Goal: Information Seeking & Learning: Learn about a topic

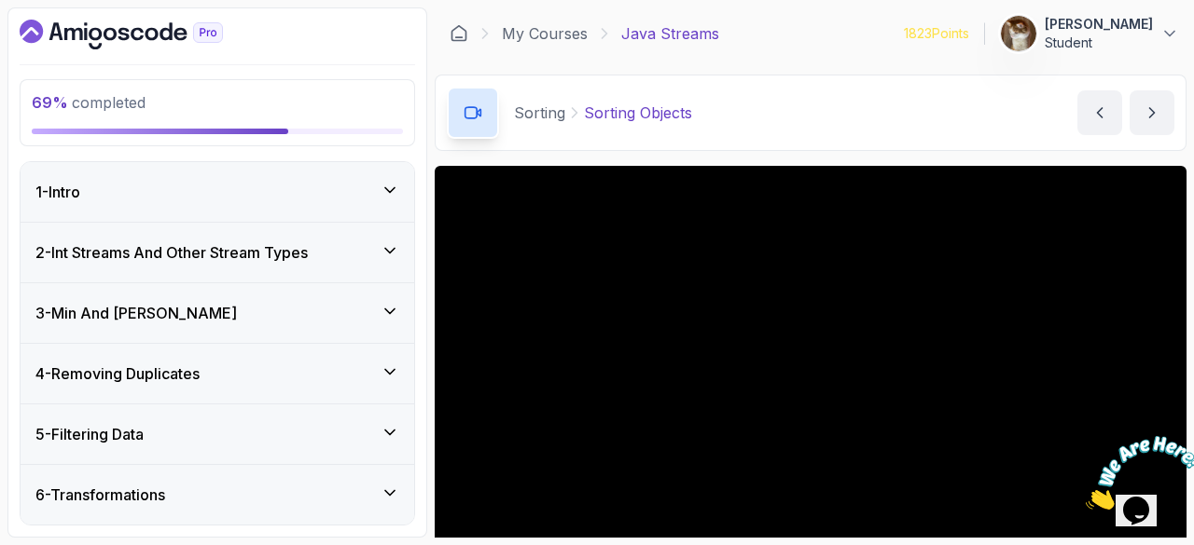
scroll to position [179, 0]
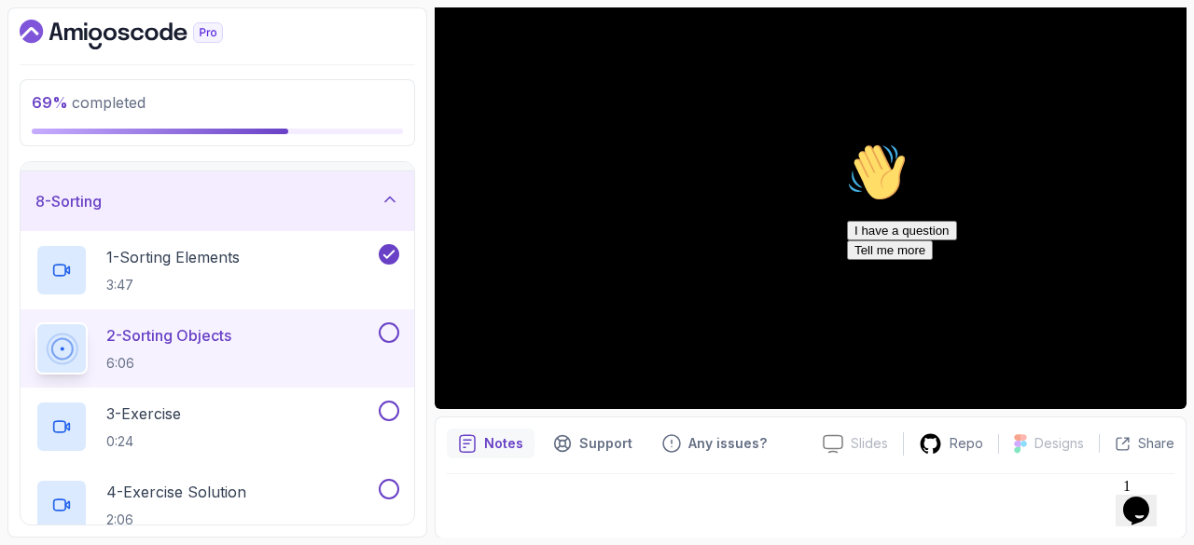
click at [1152, 143] on div "Chat attention grabber" at bounding box center [1015, 143] width 336 height 0
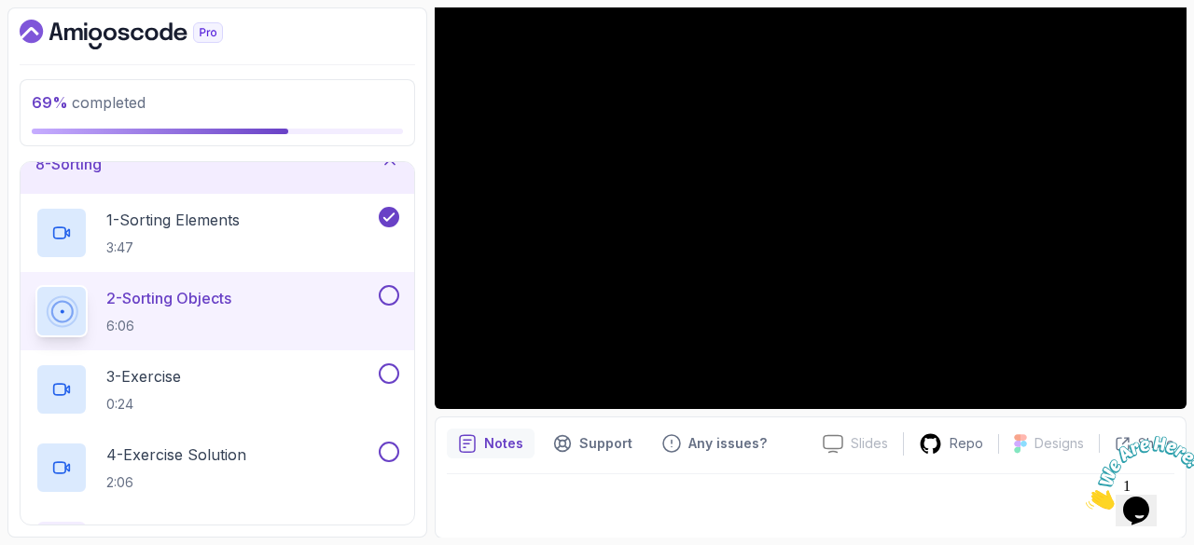
click at [387, 285] on button at bounding box center [389, 295] width 21 height 21
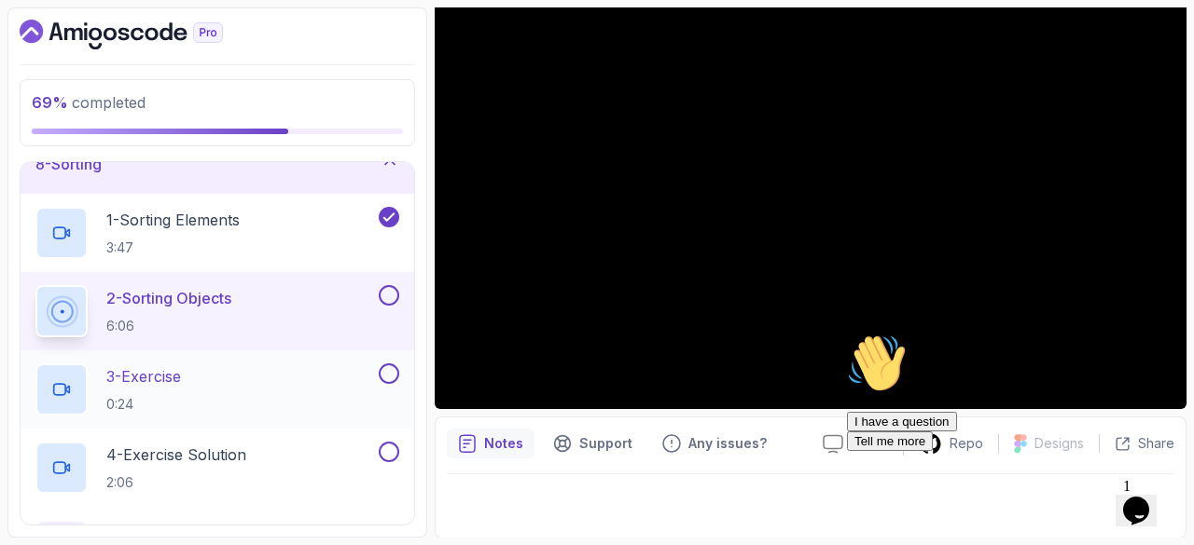
click at [172, 370] on p "3 - Exercise" at bounding box center [143, 377] width 75 height 22
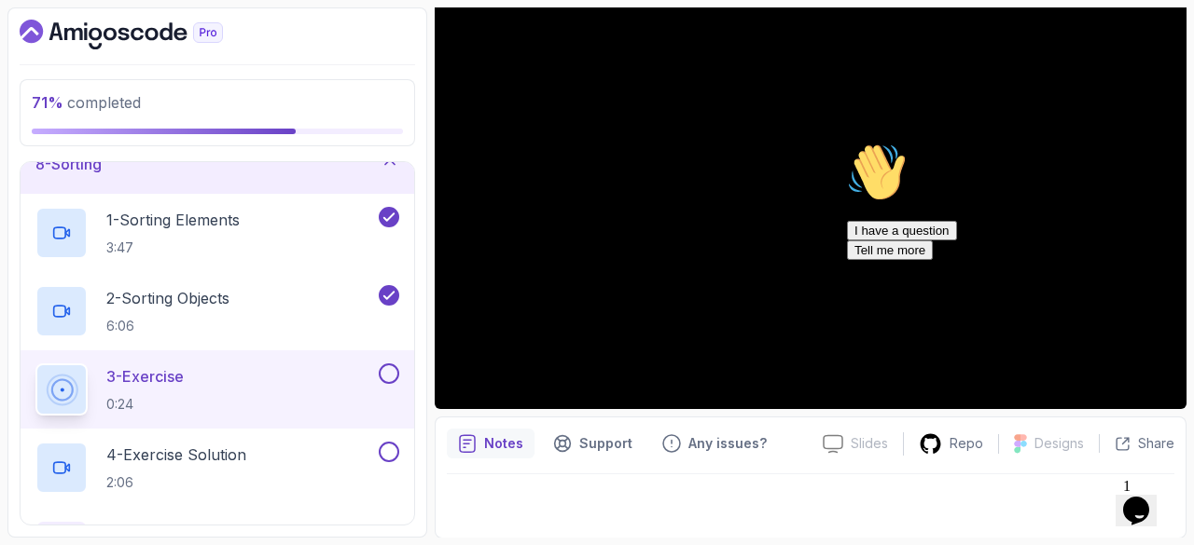
click at [847, 143] on icon "Chat attention grabber" at bounding box center [847, 143] width 0 height 0
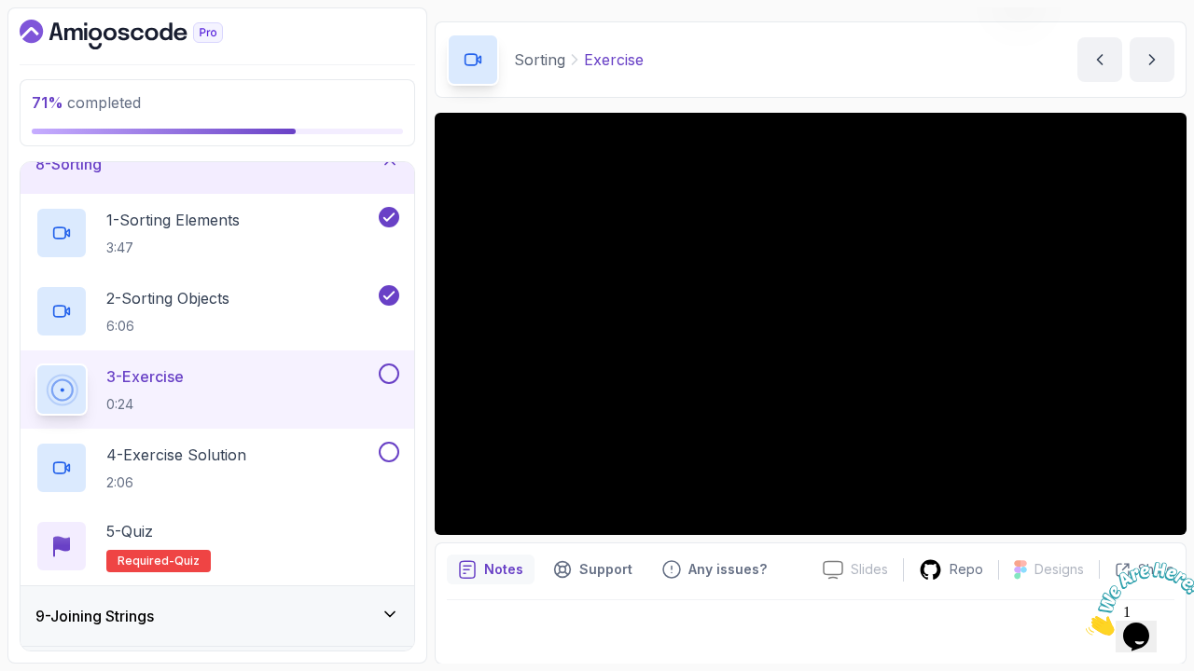
scroll to position [179, 0]
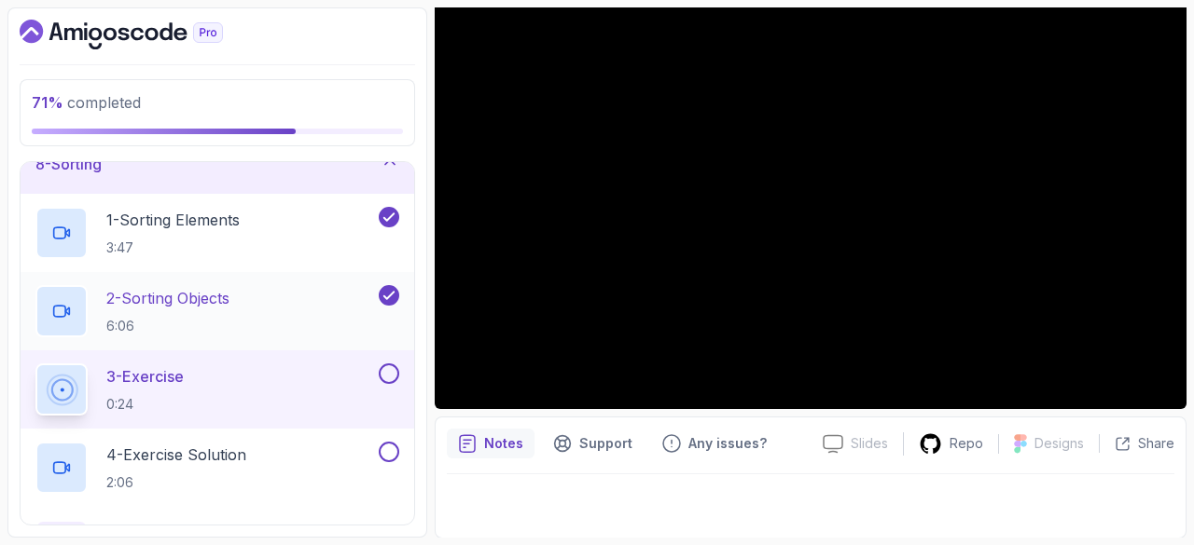
click at [229, 290] on p "2 - Sorting Objects" at bounding box center [167, 298] width 123 height 22
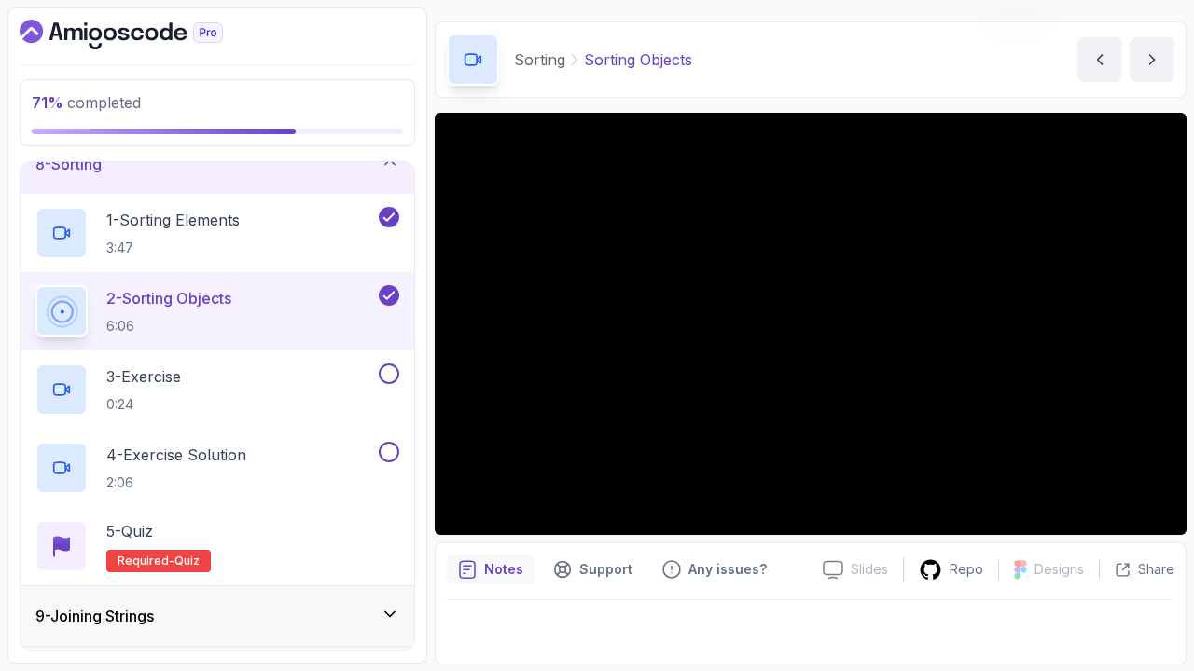
scroll to position [179, 0]
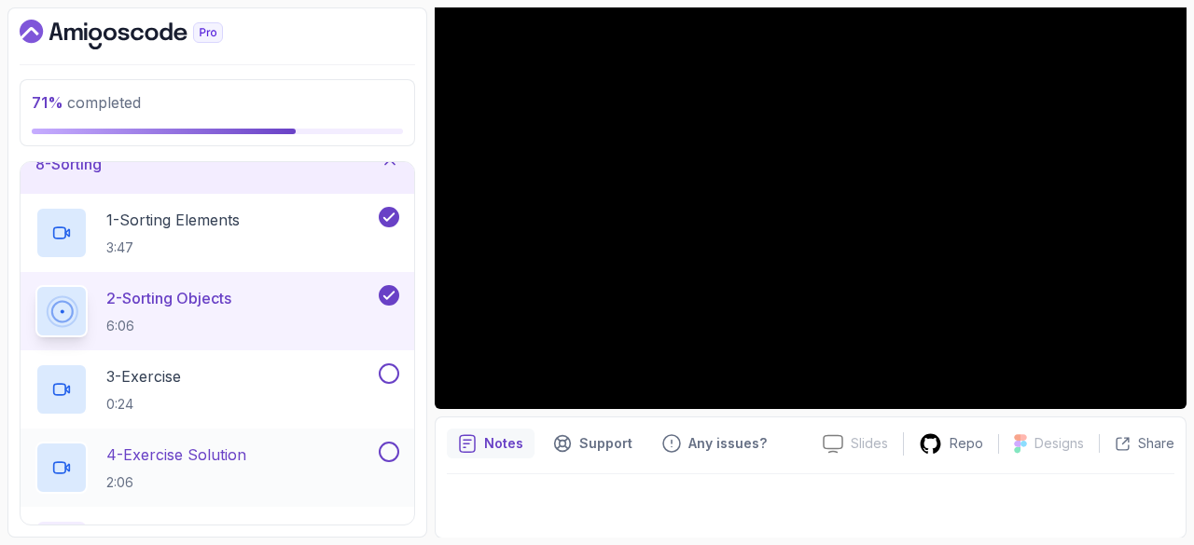
click at [174, 474] on p "2:06" at bounding box center [176, 483] width 140 height 19
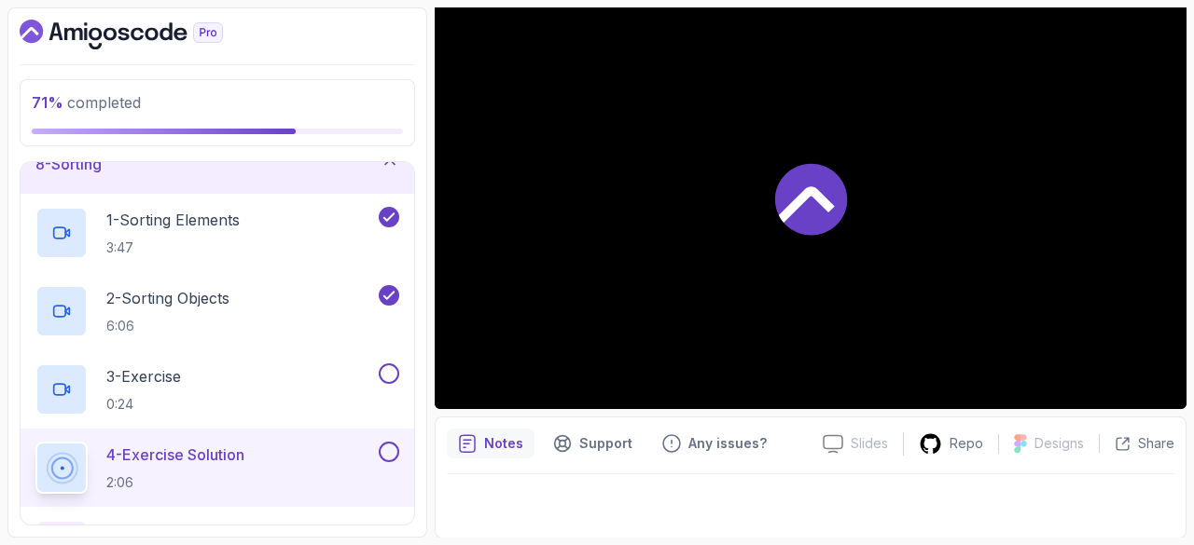
click at [703, 183] on div at bounding box center [811, 198] width 752 height 422
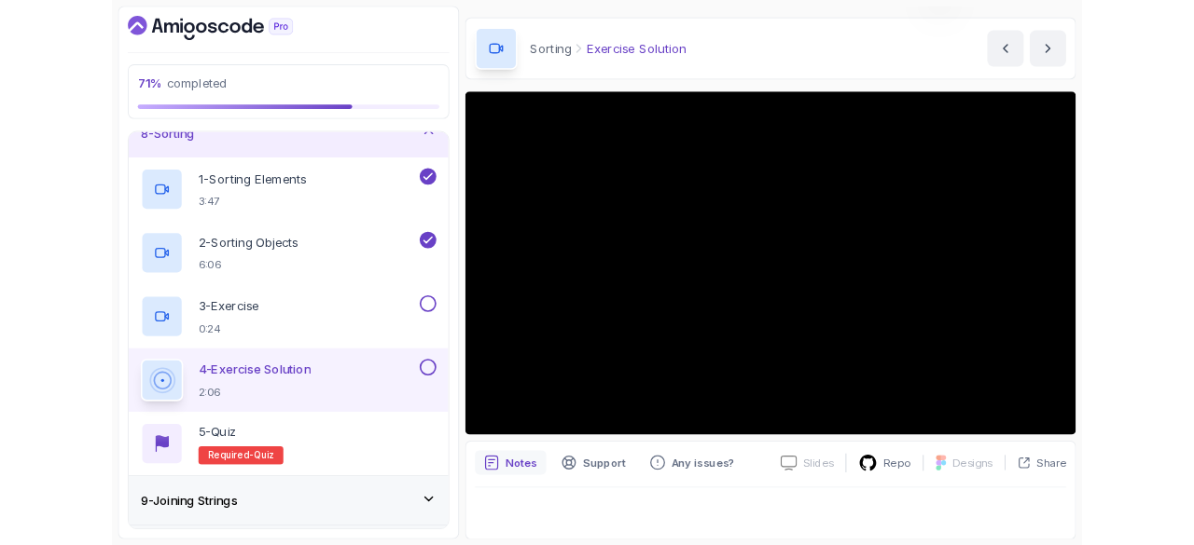
scroll to position [179, 0]
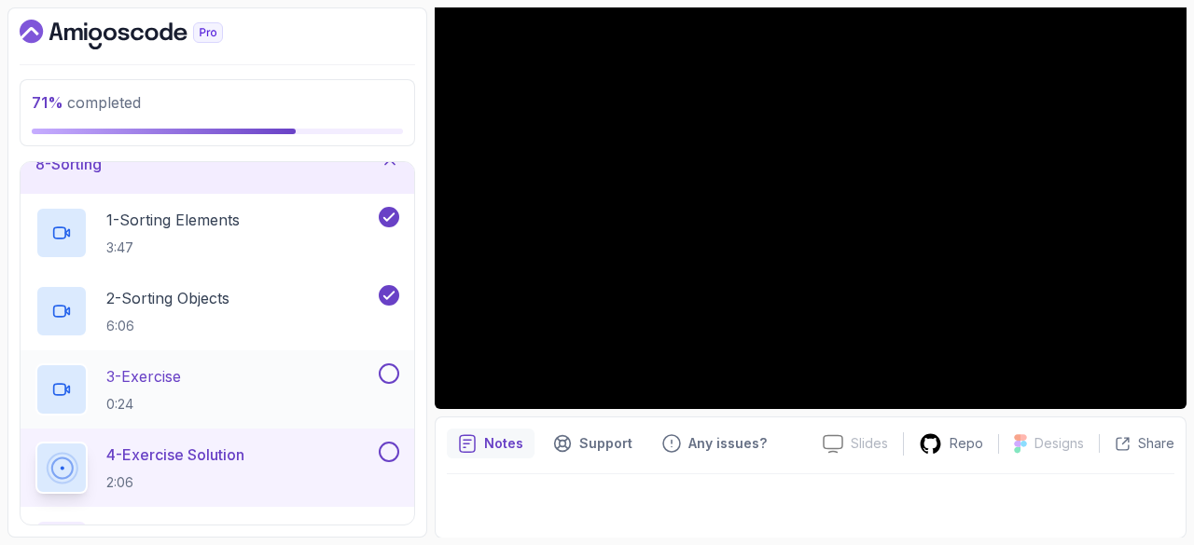
click at [399, 368] on div "3 - Exercise 0:24" at bounding box center [217, 390] width 393 height 78
click at [390, 442] on button at bounding box center [389, 452] width 21 height 21
click at [388, 364] on button at bounding box center [389, 374] width 21 height 21
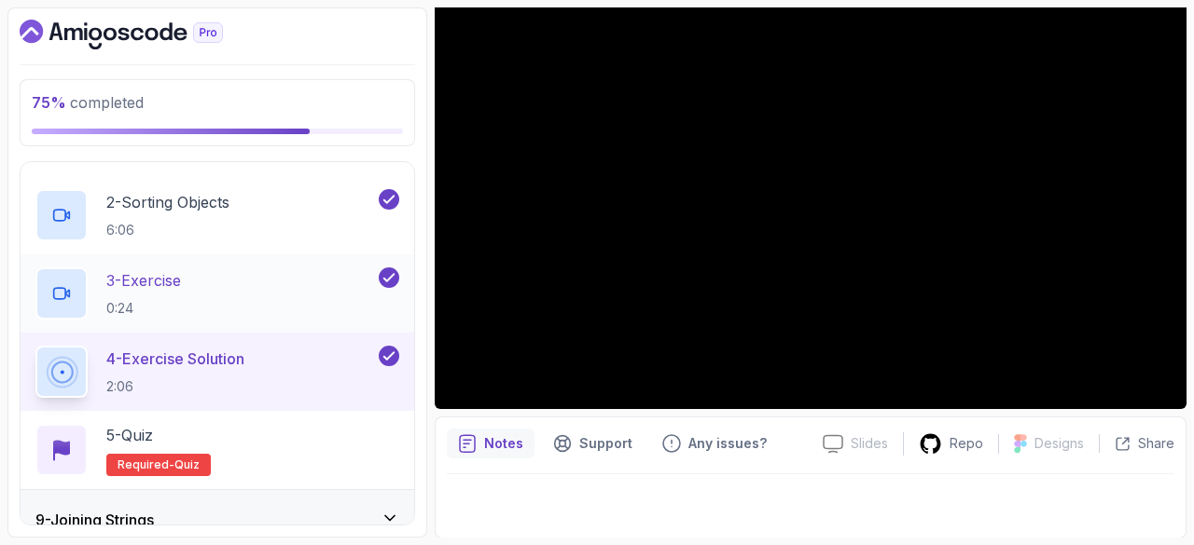
scroll to position [552, 0]
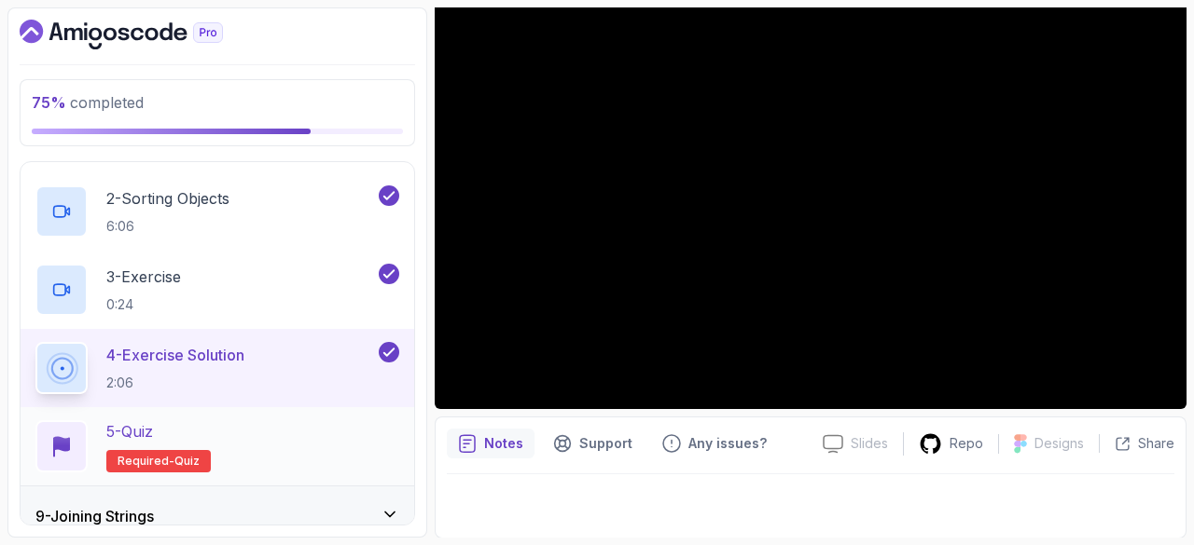
click at [153, 430] on p "5 - Quiz" at bounding box center [129, 432] width 47 height 22
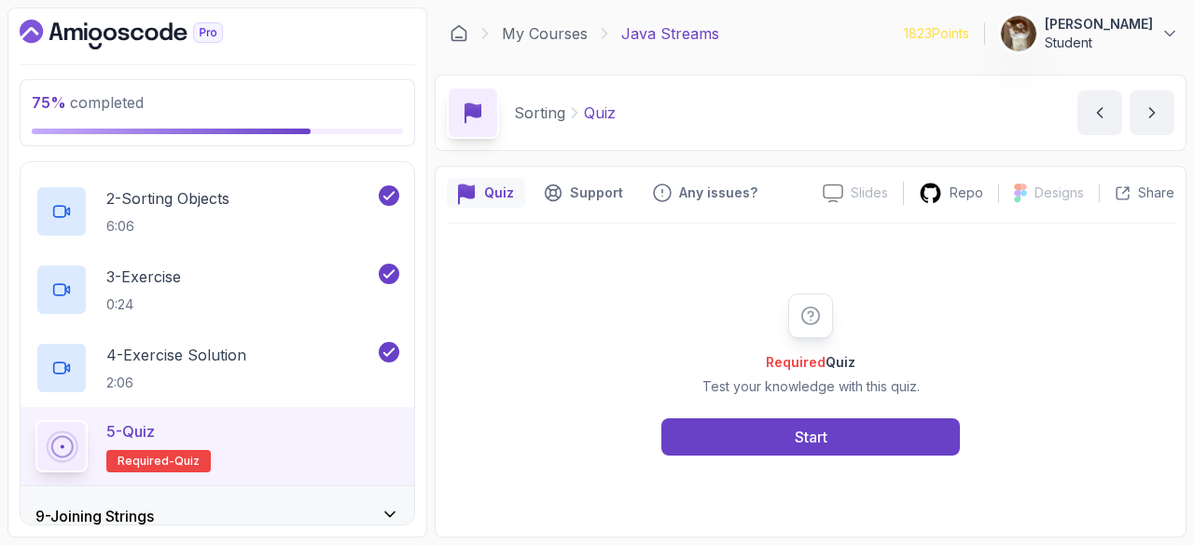
scroll to position [750, 0]
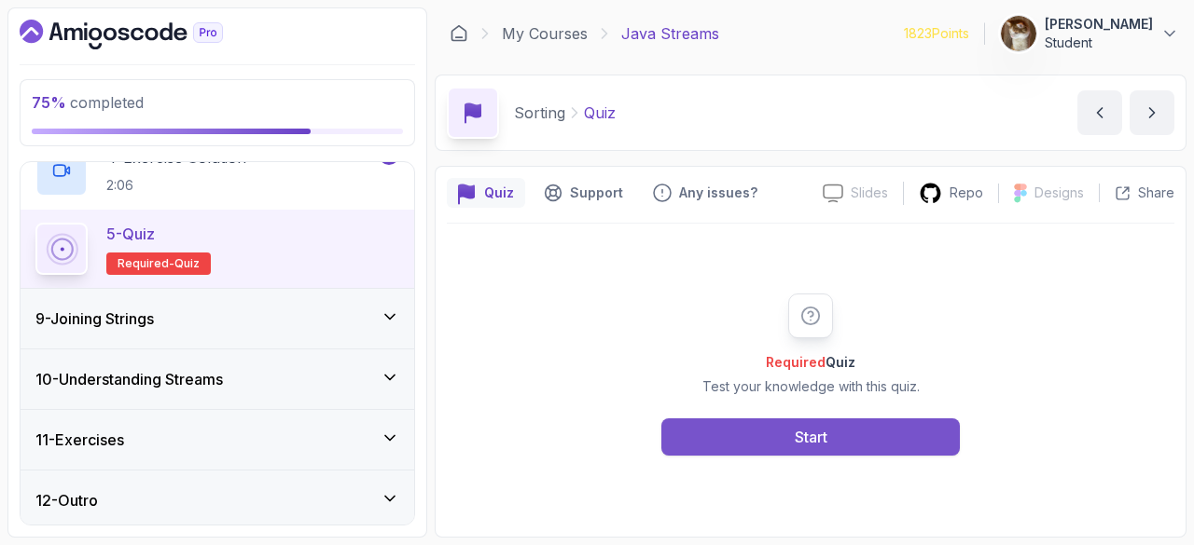
click at [782, 450] on button "Start" at bounding box center [810, 437] width 298 height 37
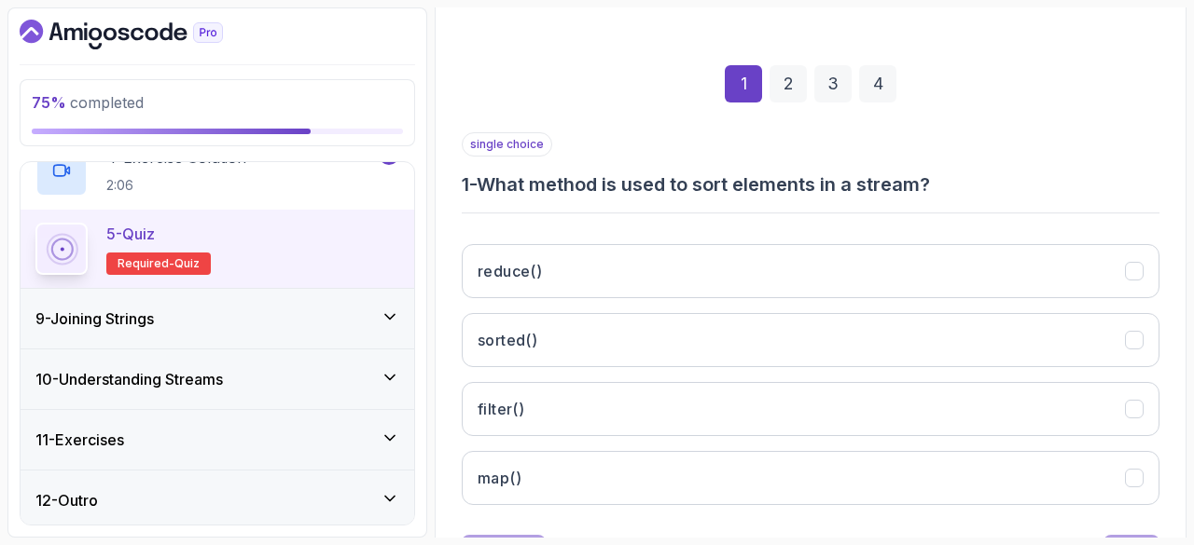
scroll to position [231, 0]
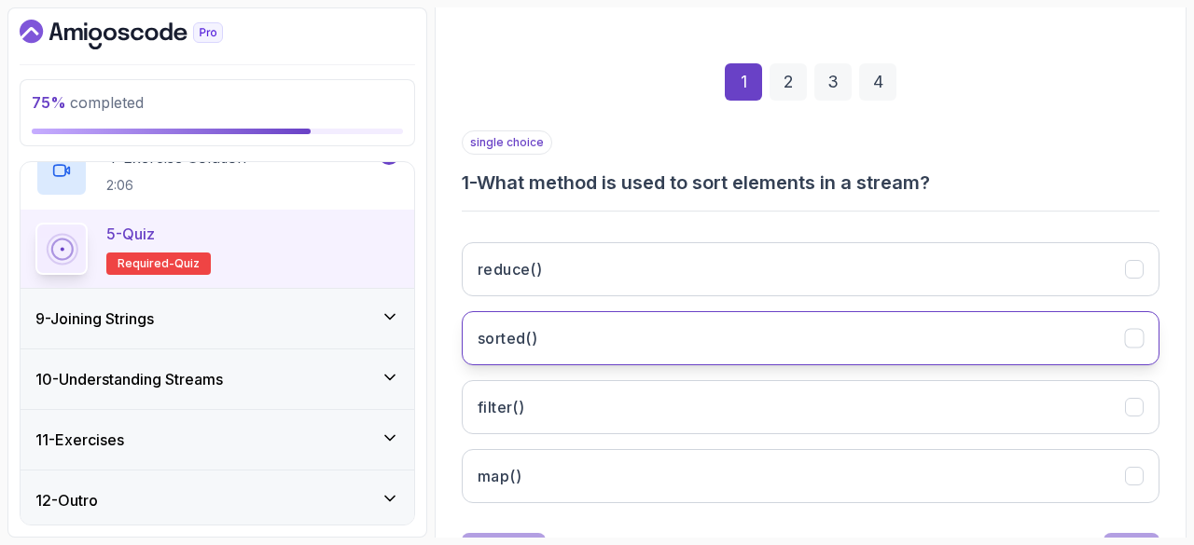
click at [592, 328] on button "sorted()" at bounding box center [810, 338] width 697 height 54
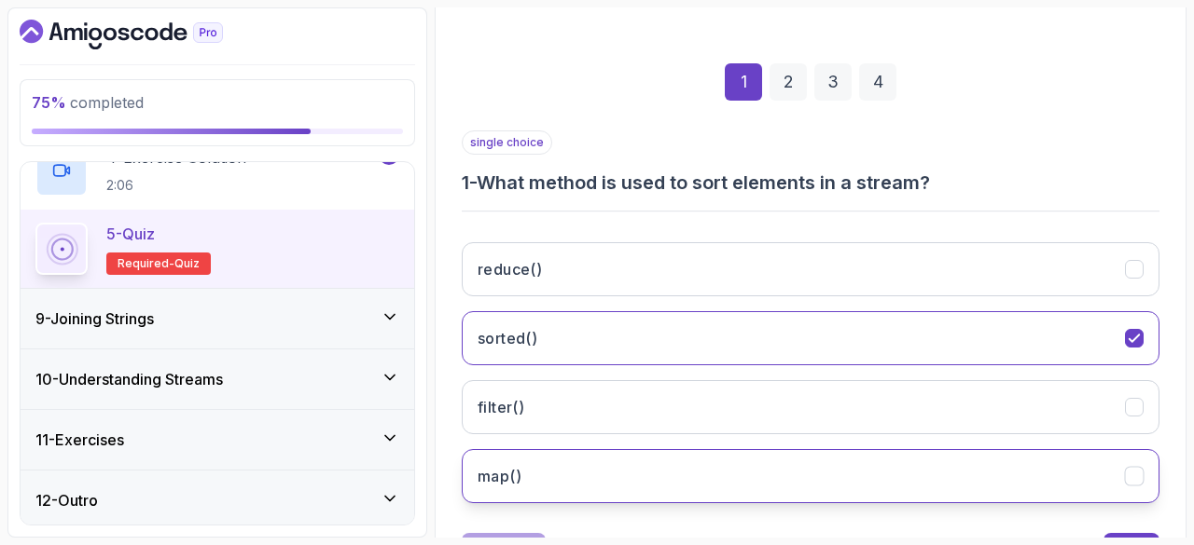
scroll to position [312, 0]
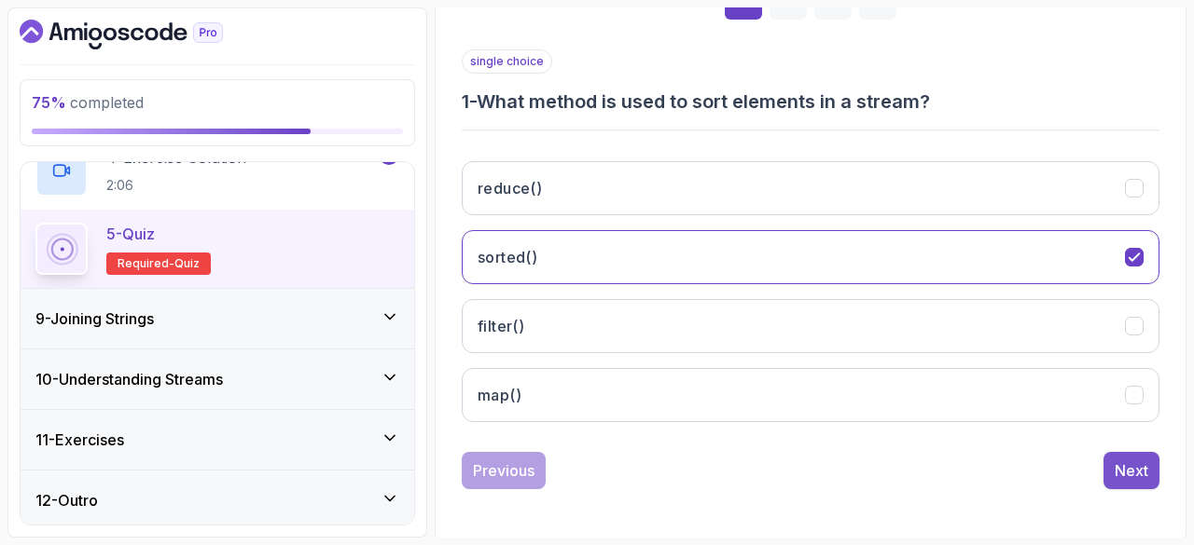
click at [1132, 475] on div "Next" at bounding box center [1131, 471] width 34 height 22
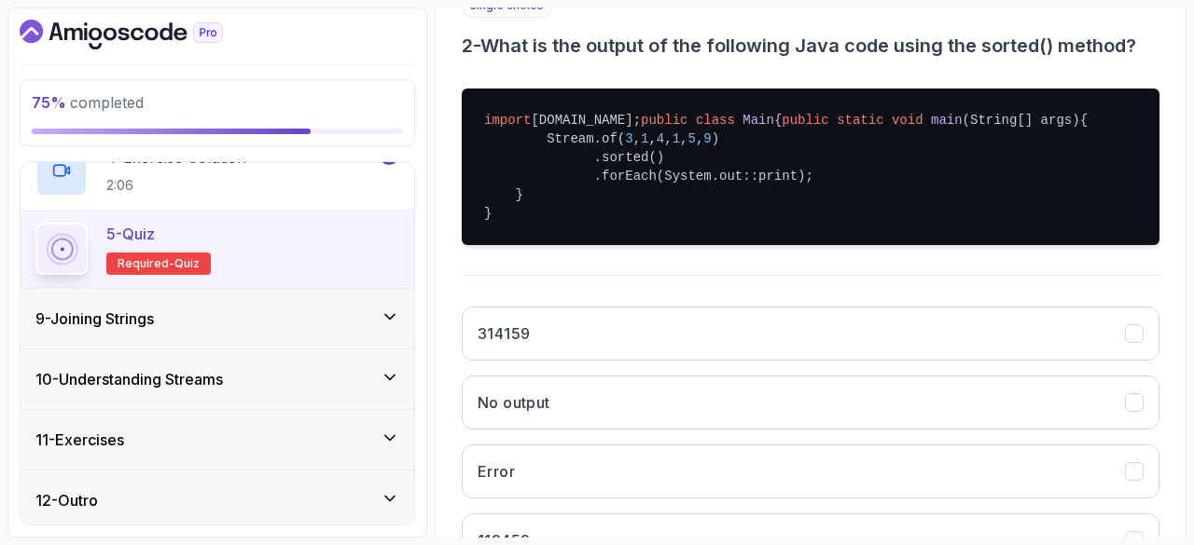
scroll to position [570, 0]
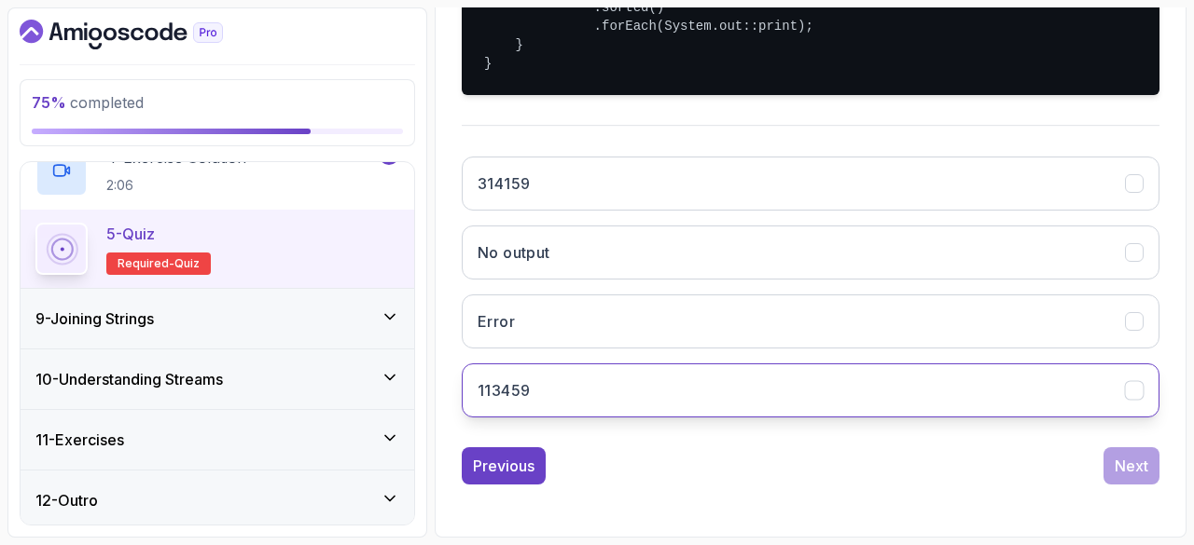
click at [614, 409] on button "113459" at bounding box center [810, 391] width 697 height 54
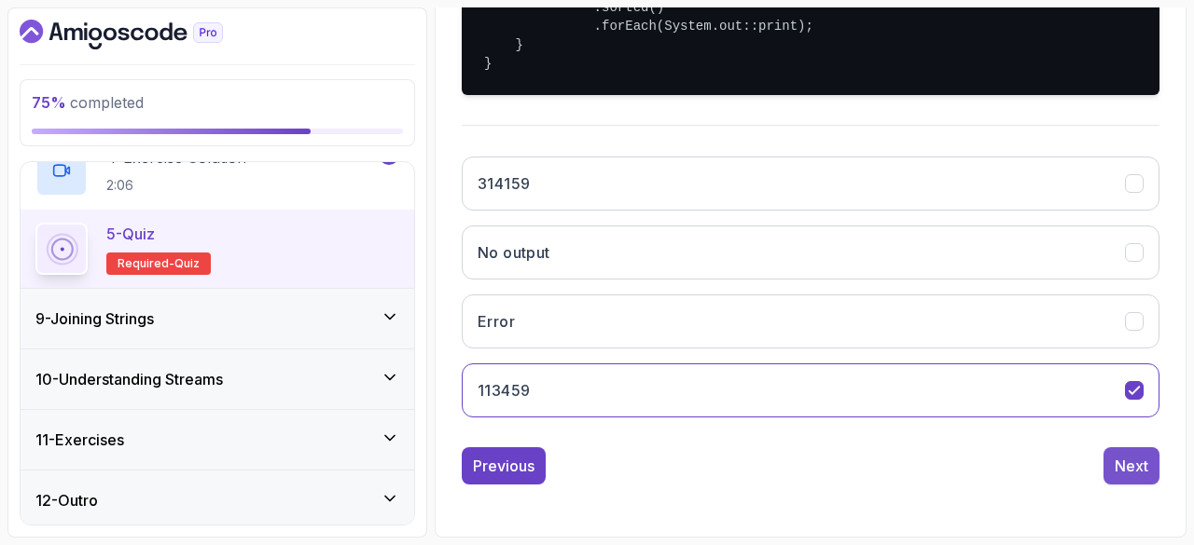
click at [1119, 467] on div "Next" at bounding box center [1131, 466] width 34 height 22
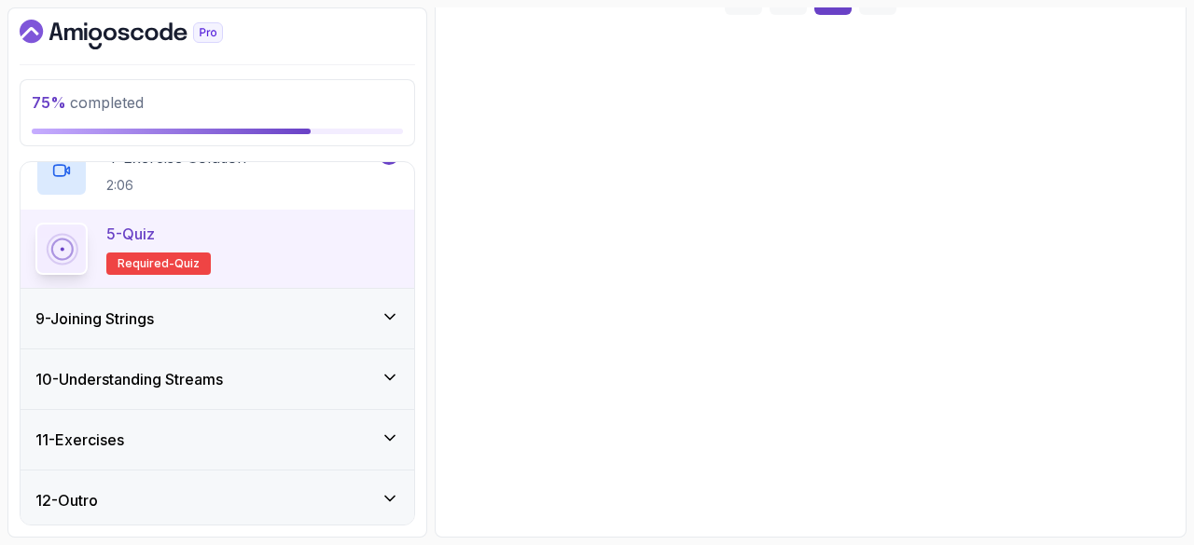
scroll to position [312, 0]
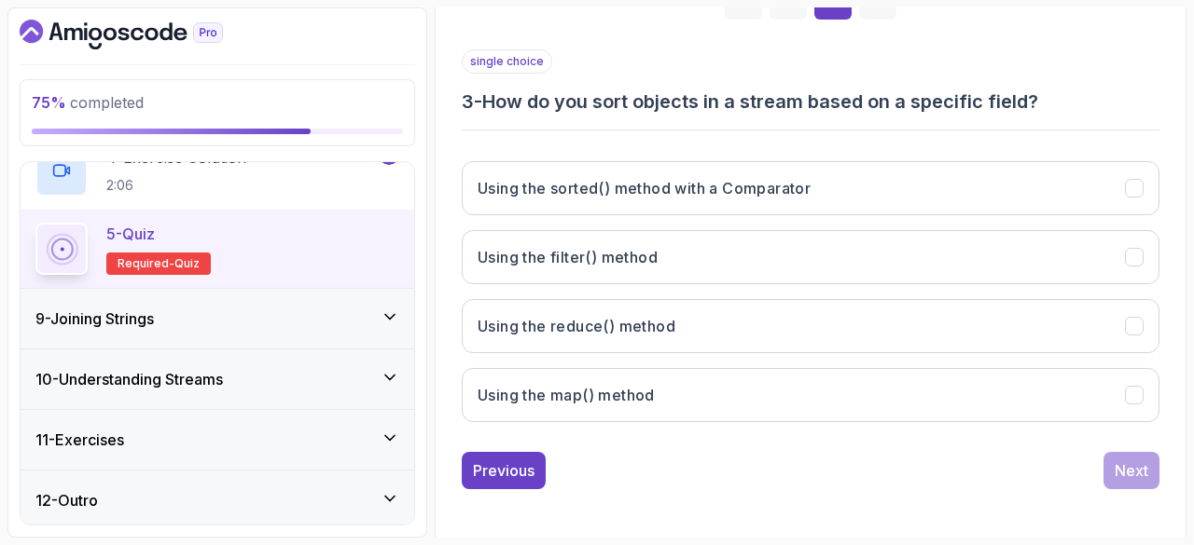
click at [544, 115] on div "single choice 3 - How do you sort objects in a stream based on a specific field…" at bounding box center [810, 243] width 697 height 388
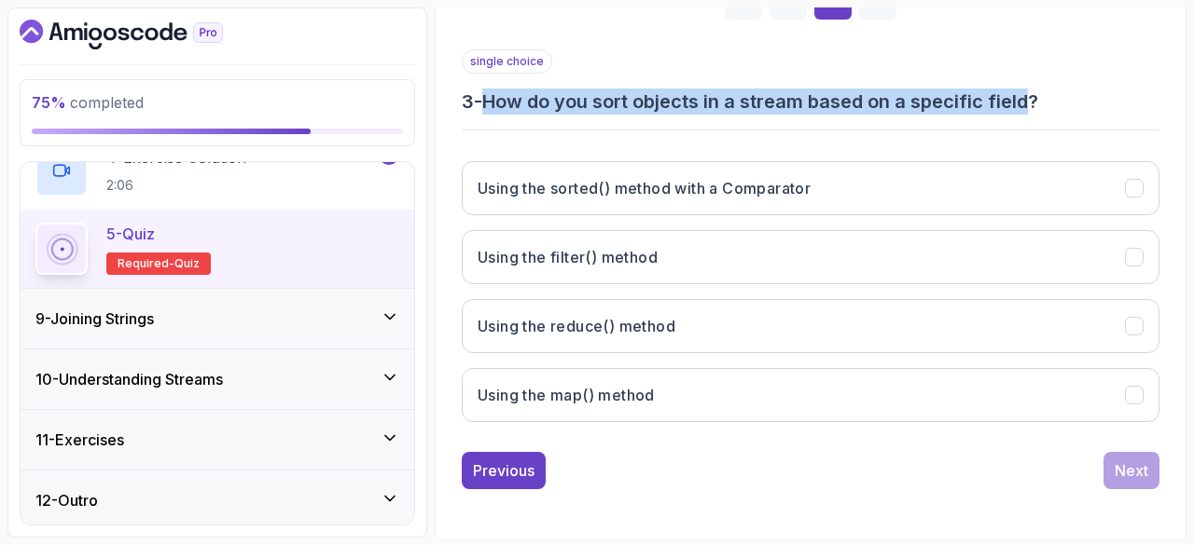
drag, startPoint x: 494, startPoint y: 103, endPoint x: 1035, endPoint y: 113, distance: 540.9
click at [1035, 113] on div "single choice 3 - How do you sort objects in a stream based on a specific field…" at bounding box center [810, 243] width 697 height 388
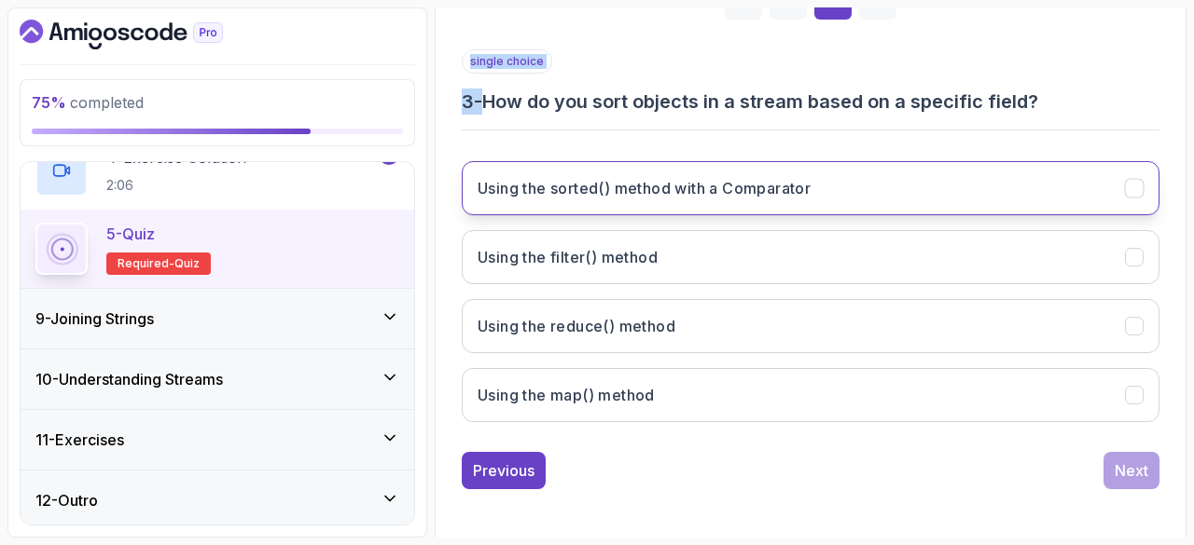
click at [787, 197] on button "Using the sorted() method with a Comparator" at bounding box center [810, 188] width 697 height 54
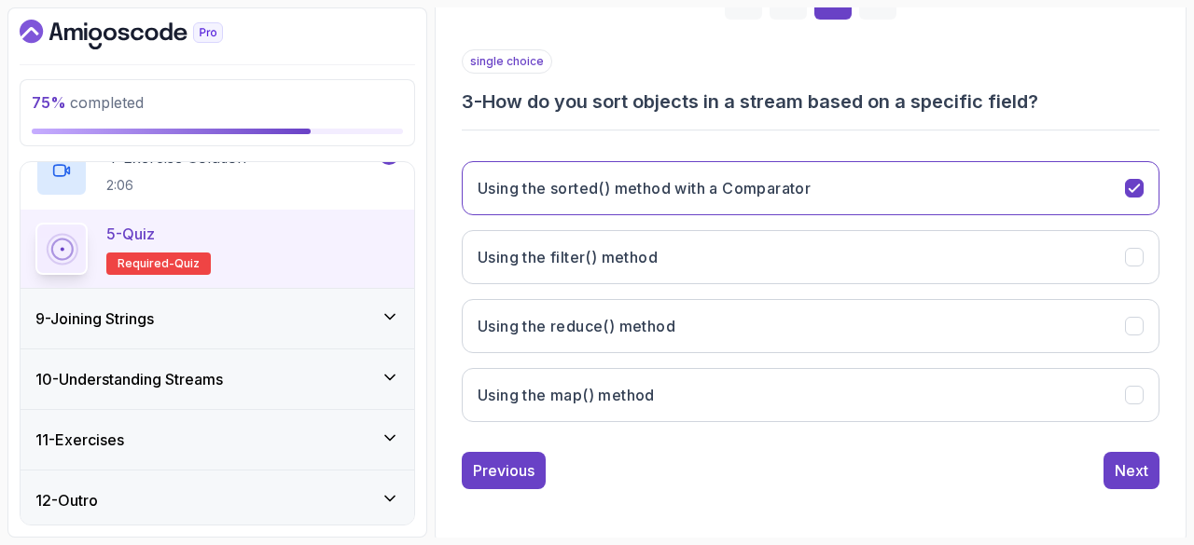
click at [1188, 471] on section "75 % completed 1 - Intro 2 - Int Streams And Other Stream Types 3 - Min And Max…" at bounding box center [597, 272] width 1194 height 545
click at [1156, 474] on button "Next" at bounding box center [1131, 470] width 56 height 37
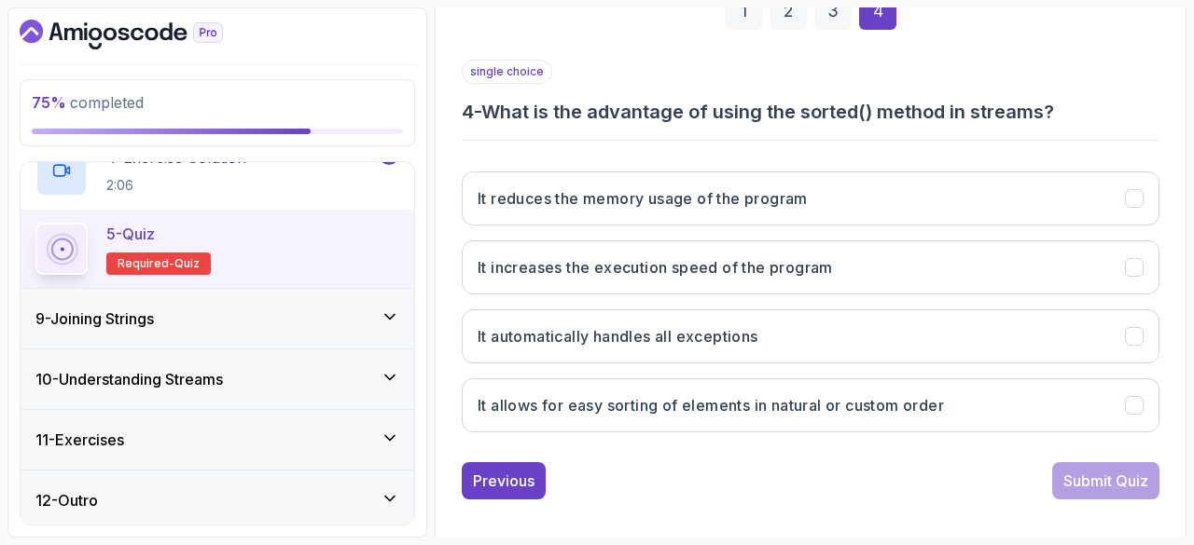
scroll to position [303, 0]
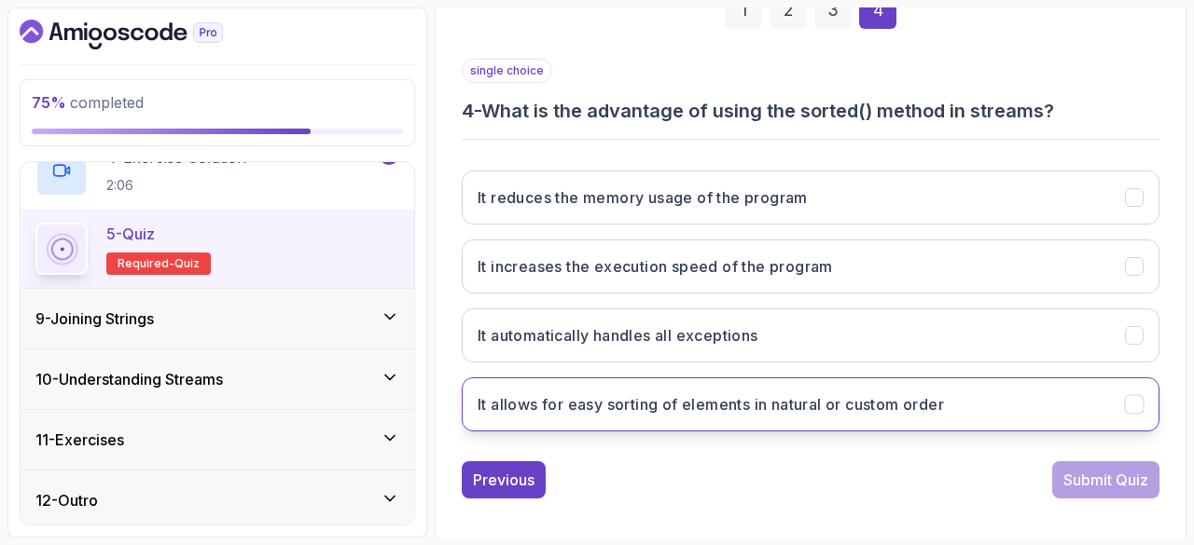
click at [621, 378] on button "It allows for easy sorting of elements in natural or custom order" at bounding box center [810, 405] width 697 height 54
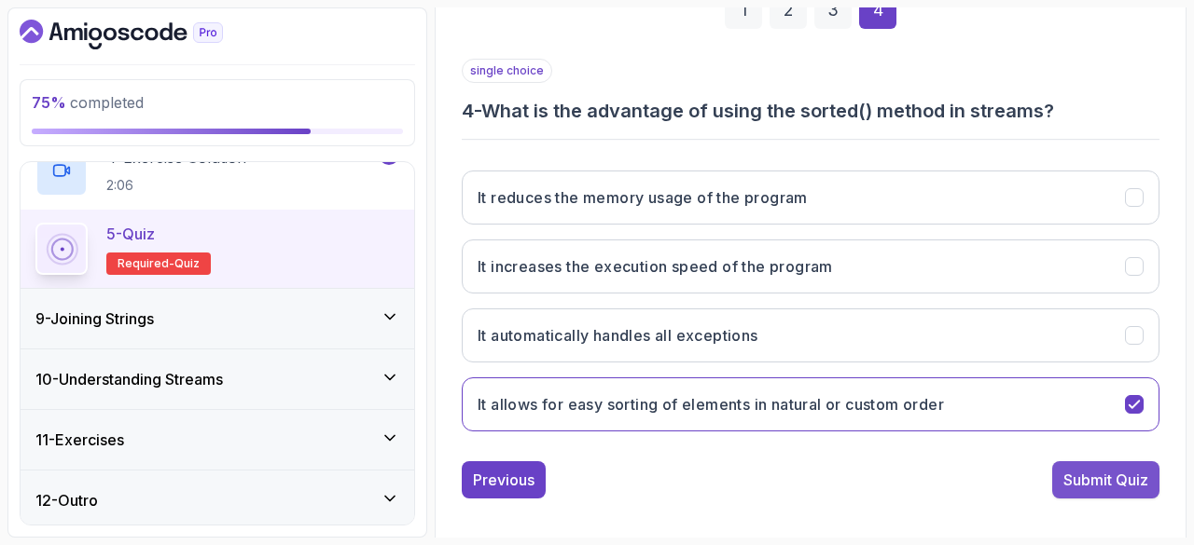
click at [1102, 463] on button "Submit Quiz" at bounding box center [1105, 480] width 107 height 37
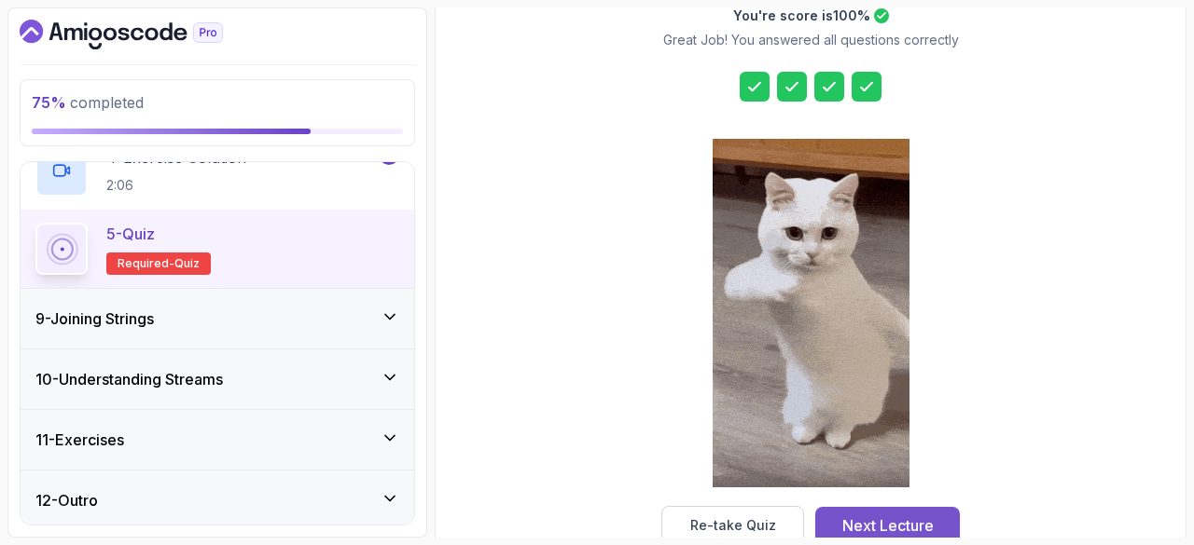
click at [898, 508] on button "Next Lecture" at bounding box center [887, 525] width 145 height 37
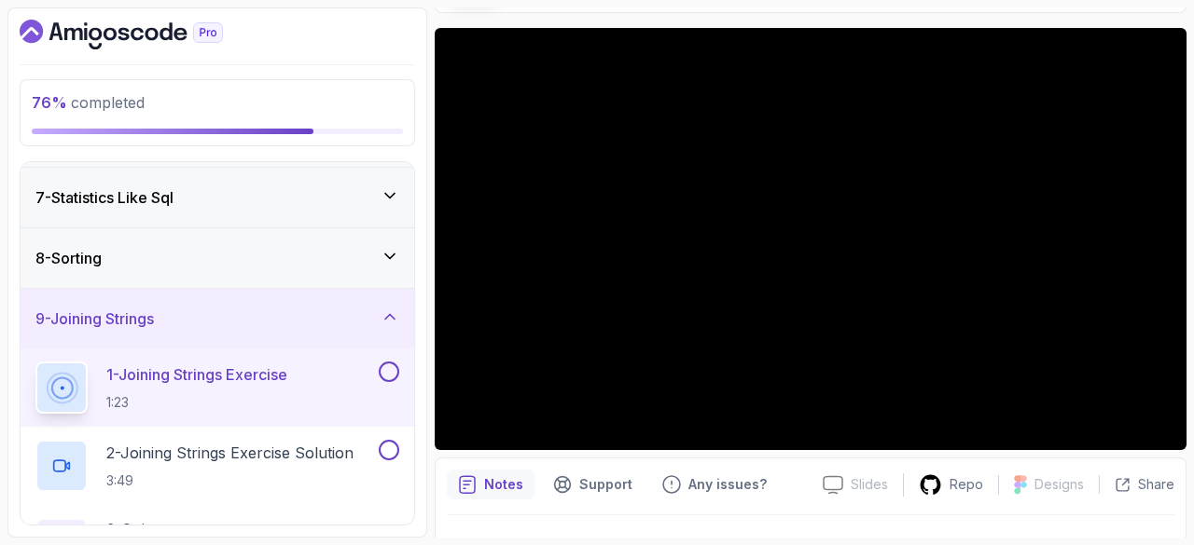
scroll to position [593, 0]
